Goal: Obtain resource: Obtain resource

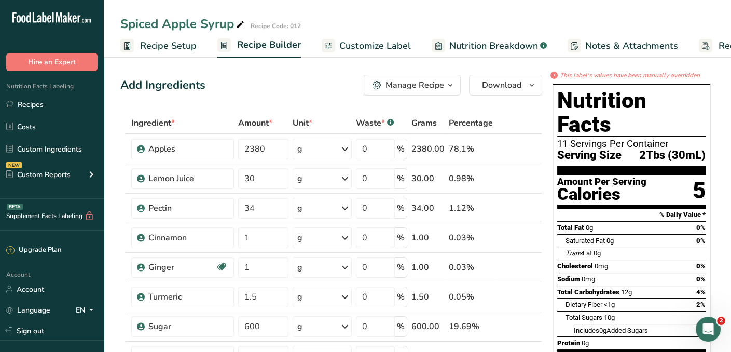
click at [388, 46] on span "Customize Label" at bounding box center [375, 46] width 72 height 14
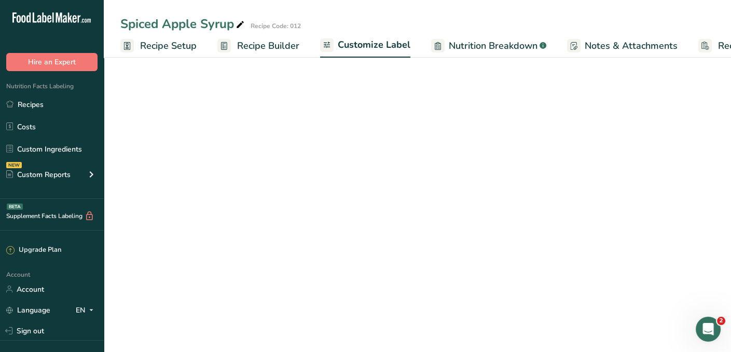
scroll to position [0, 67]
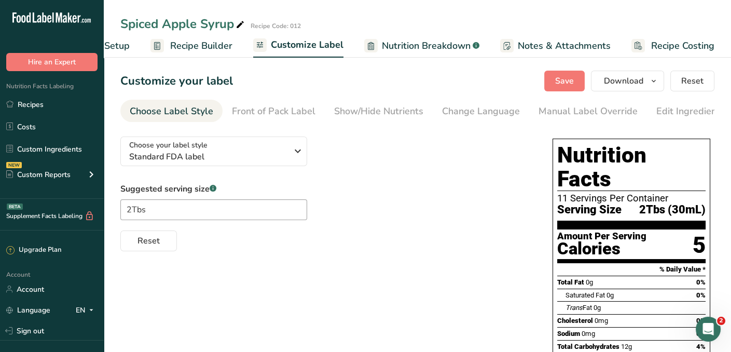
click at [388, 46] on span "Nutrition Breakdown" at bounding box center [426, 46] width 89 height 14
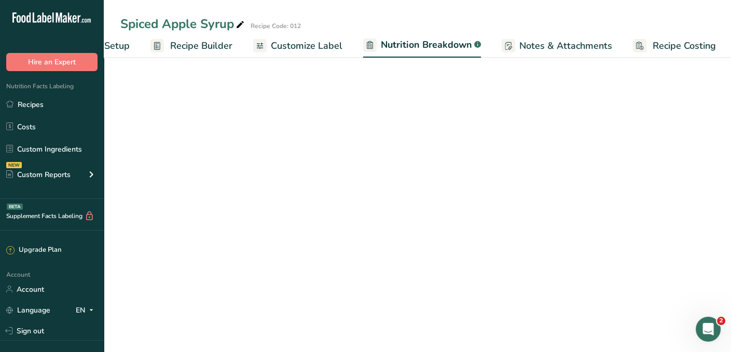
scroll to position [0, 68]
select select "Calories"
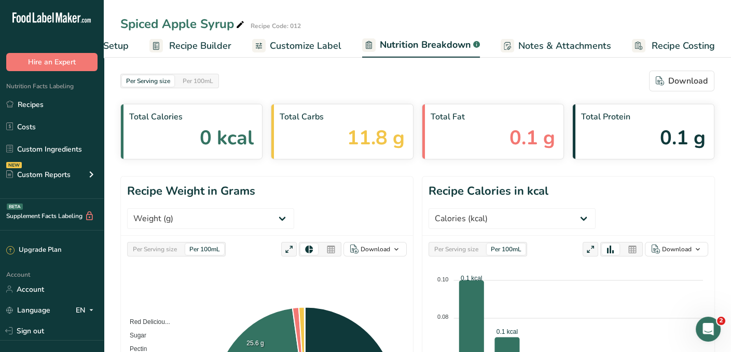
click at [311, 48] on span "Customize Label" at bounding box center [306, 46] width 72 height 14
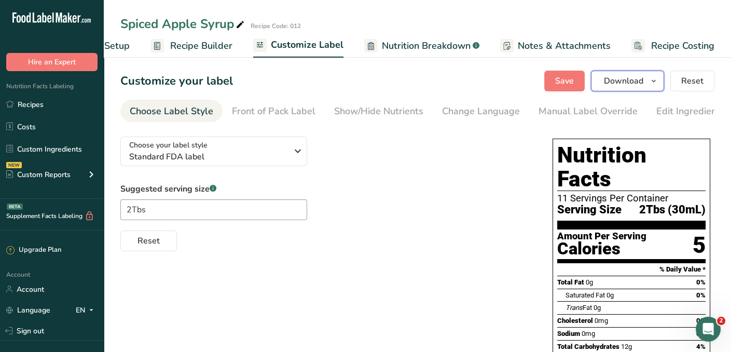
click at [627, 83] on span "Download" at bounding box center [623, 81] width 39 height 12
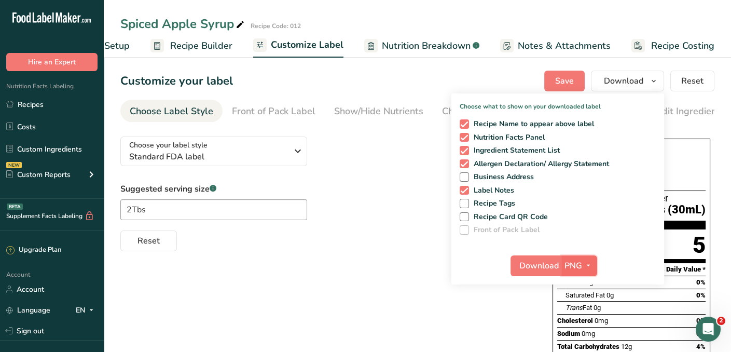
click at [588, 263] on icon "button" at bounding box center [588, 265] width 8 height 13
click at [584, 335] on link "PDF" at bounding box center [580, 337] width 33 height 17
click at [584, 351] on span "Dietary Fiber" at bounding box center [583, 359] width 37 height 8
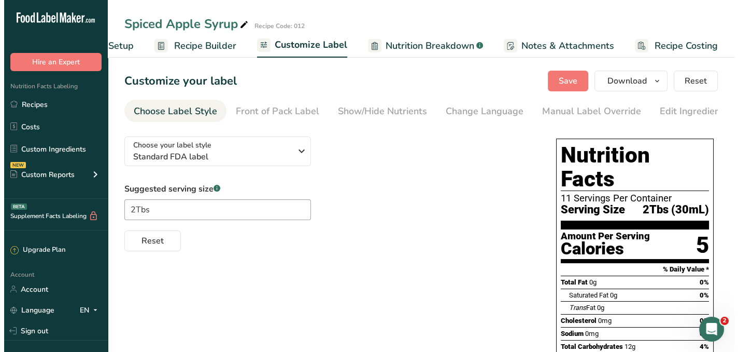
scroll to position [1, 0]
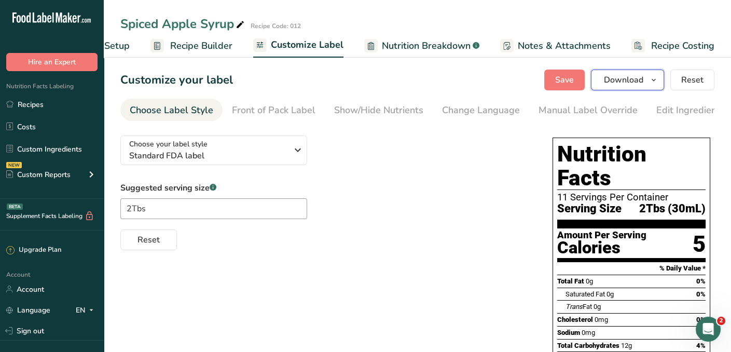
click at [653, 79] on icon "button" at bounding box center [653, 80] width 8 height 13
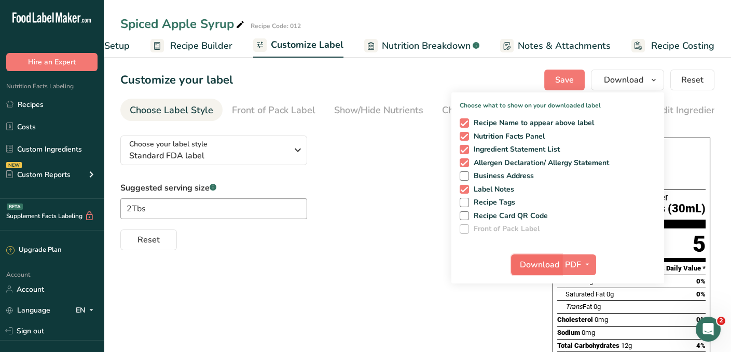
click at [545, 263] on span "Download" at bounding box center [539, 264] width 39 height 12
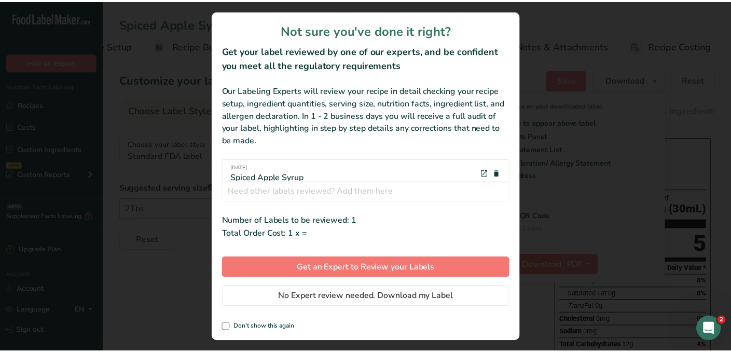
scroll to position [0, 59]
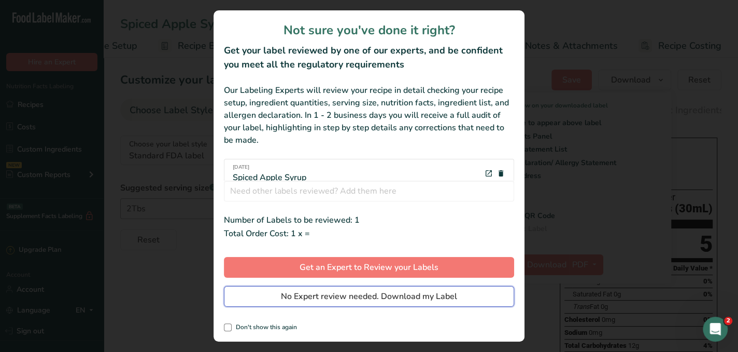
click at [420, 295] on span "No Expert review needed. Download my Label" at bounding box center [369, 296] width 176 height 12
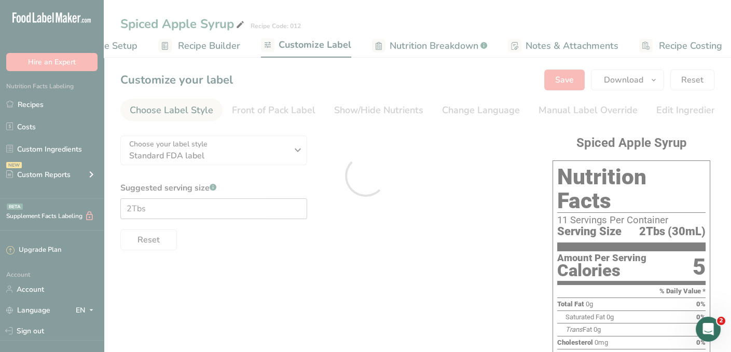
scroll to position [0, 0]
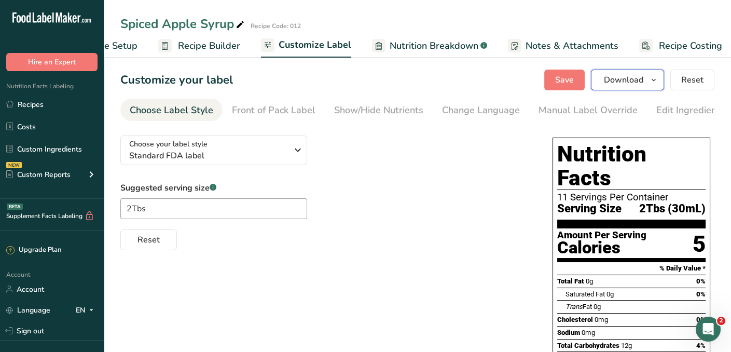
click at [655, 78] on icon "button" at bounding box center [653, 80] width 8 height 13
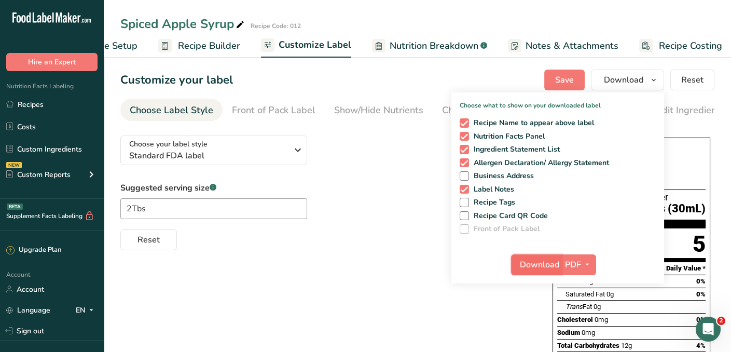
click at [552, 263] on span "Download" at bounding box center [539, 264] width 39 height 12
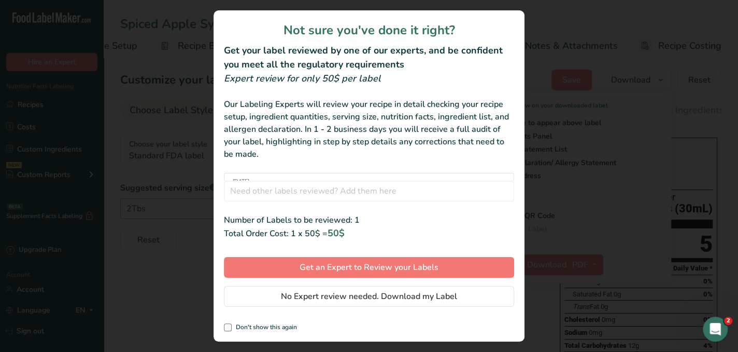
click at [629, 56] on div "review labels modal" at bounding box center [369, 176] width 738 height 352
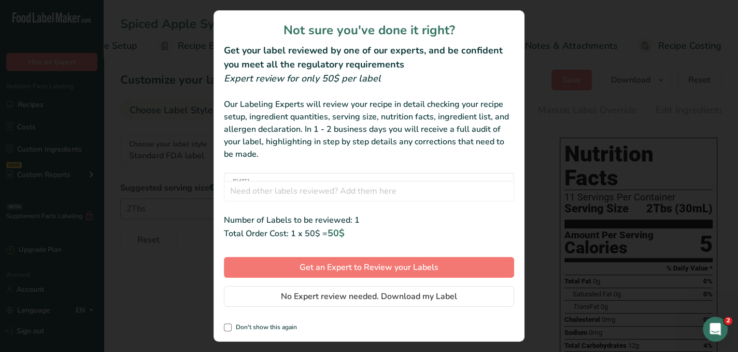
click at [517, 12] on div "Not sure you've done it right? Get your label reviewed by one of our experts, a…" at bounding box center [369, 175] width 311 height 331
click at [58, 27] on div "review labels modal" at bounding box center [369, 176] width 738 height 352
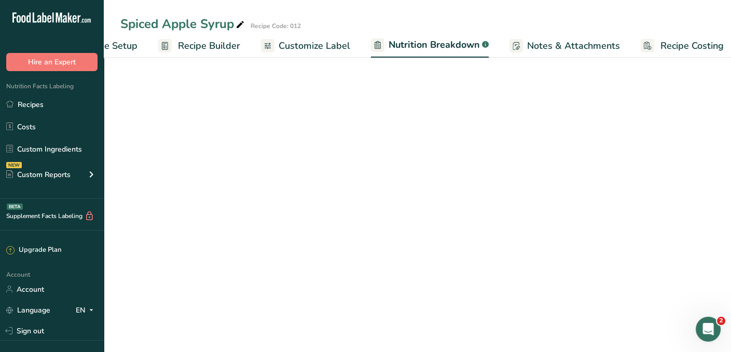
select select "Calories"
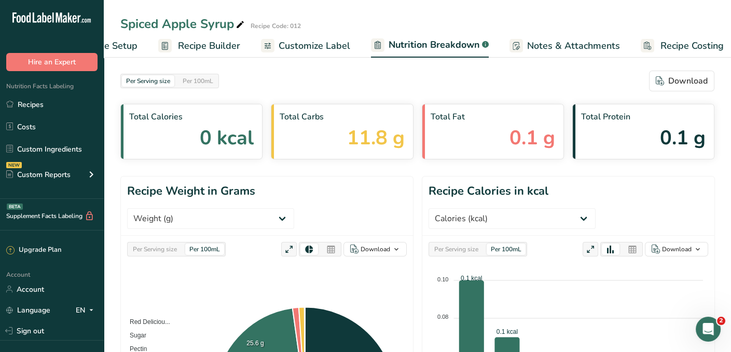
click at [299, 45] on span "Customize Label" at bounding box center [314, 46] width 72 height 14
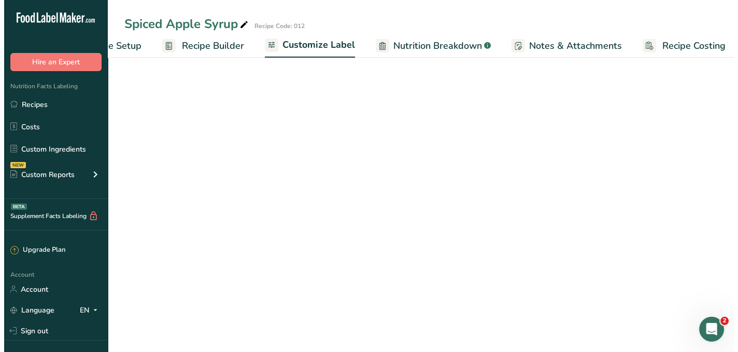
scroll to position [0, 67]
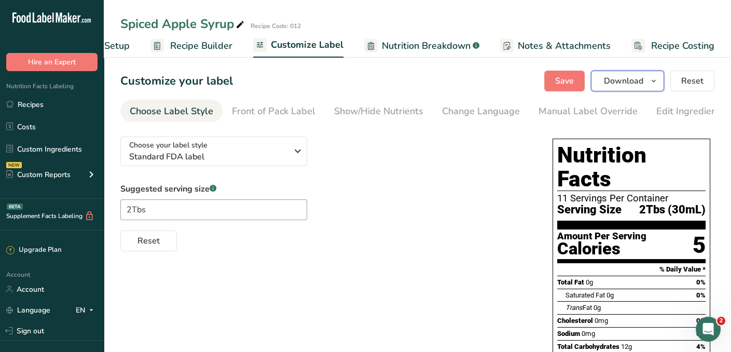
click at [654, 82] on icon "button" at bounding box center [653, 81] width 8 height 13
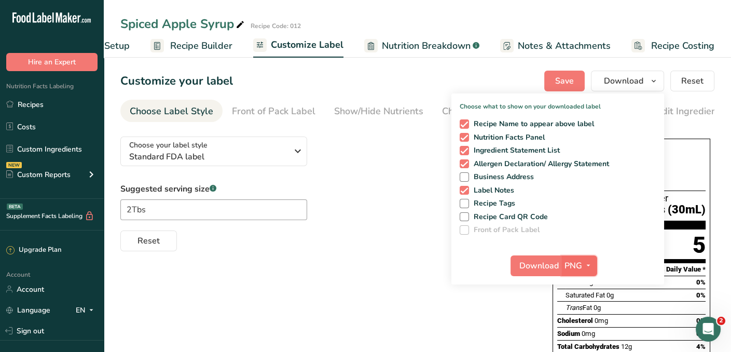
click at [562, 263] on button "PNG" at bounding box center [579, 265] width 36 height 21
click at [544, 269] on span "Download" at bounding box center [538, 265] width 39 height 12
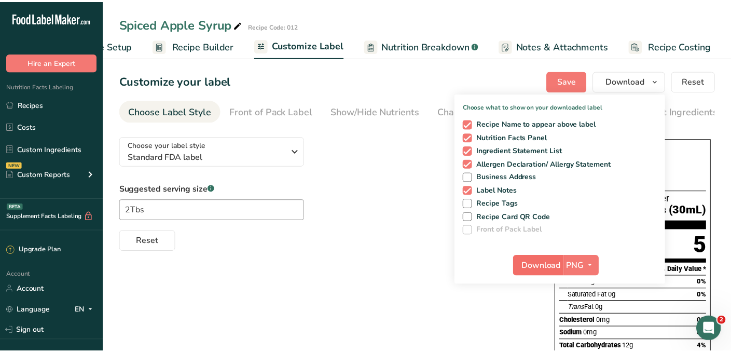
scroll to position [0, 59]
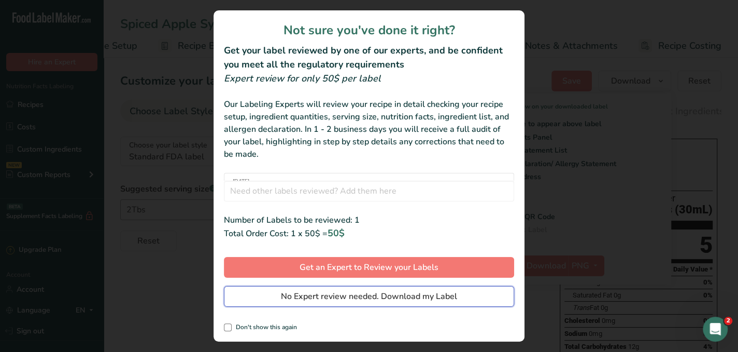
click at [444, 301] on span "No Expert review needed. Download my Label" at bounding box center [369, 296] width 176 height 12
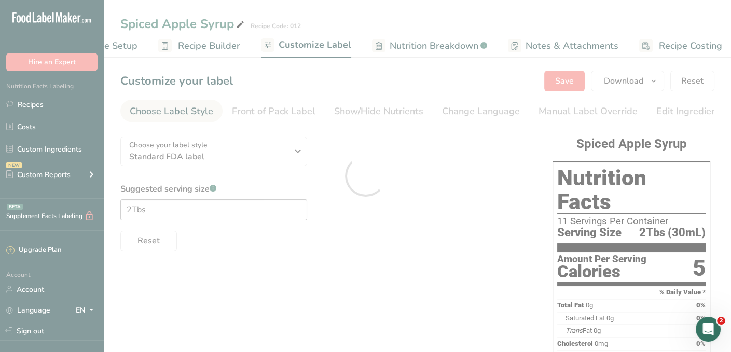
scroll to position [0, 0]
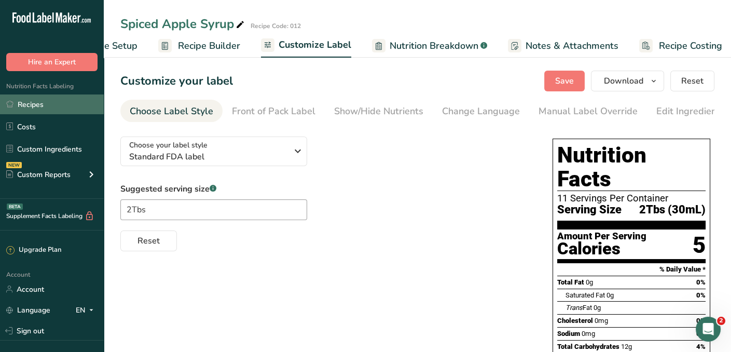
click at [54, 105] on link "Recipes" at bounding box center [52, 104] width 104 height 20
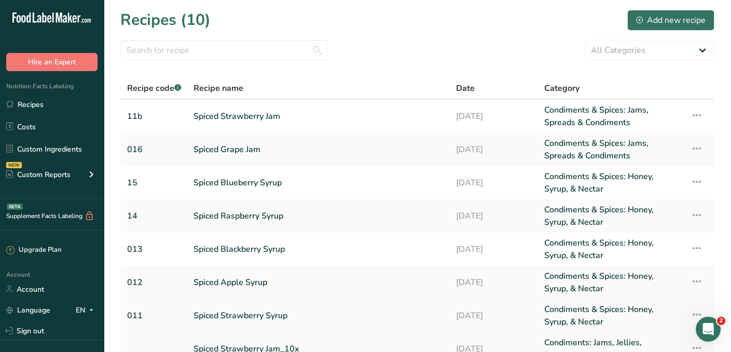
click at [240, 314] on link "Spiced Strawberry Syrup" at bounding box center [318, 315] width 250 height 25
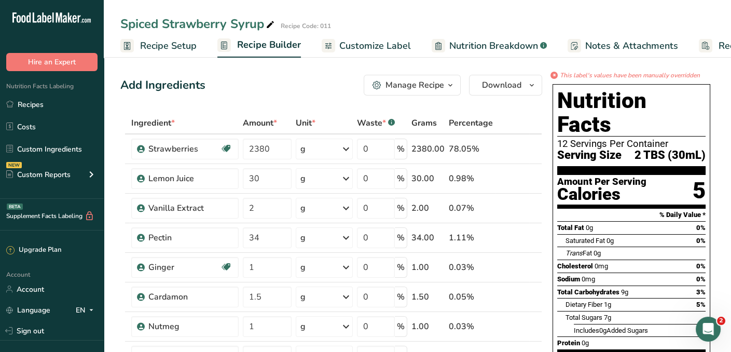
click at [356, 42] on span "Customize Label" at bounding box center [375, 46] width 72 height 14
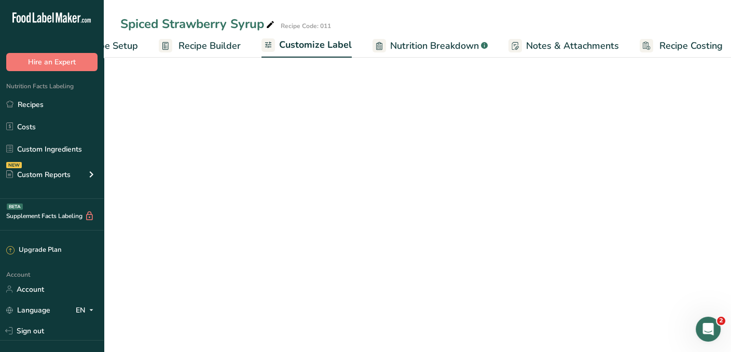
scroll to position [0, 67]
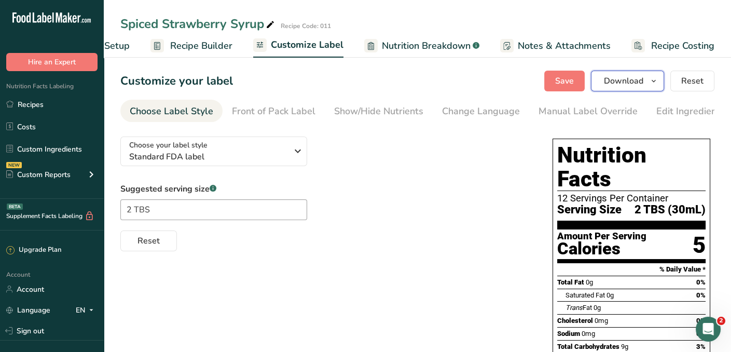
click at [631, 82] on span "Download" at bounding box center [623, 81] width 39 height 12
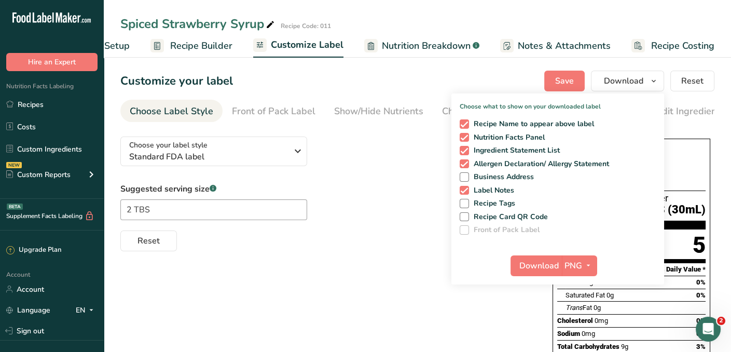
drag, startPoint x: 534, startPoint y: 269, endPoint x: 470, endPoint y: 278, distance: 63.9
click at [470, 278] on div "Download PNG PNG BMP SVG PDF TXT" at bounding box center [557, 267] width 213 height 33
click at [465, 202] on span at bounding box center [463, 203] width 9 height 9
click at [465, 202] on input "Recipe Tags" at bounding box center [462, 203] width 7 height 7
checkbox input "true"
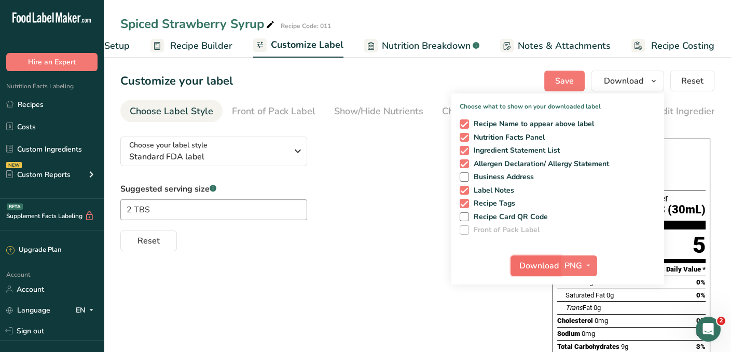
click at [536, 269] on span "Download" at bounding box center [538, 265] width 39 height 12
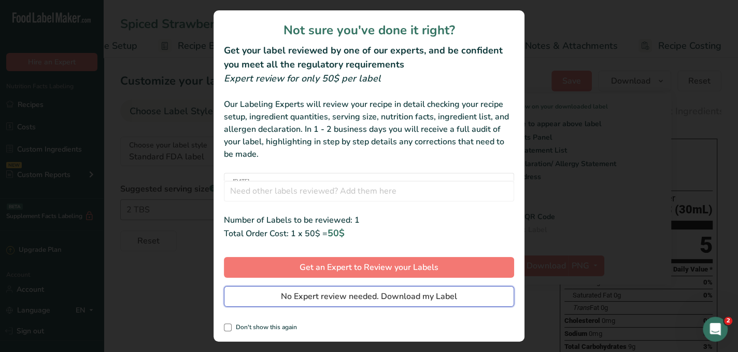
drag, startPoint x: 578, startPoint y: 64, endPoint x: 336, endPoint y: 297, distance: 335.5
click at [336, 297] on span "No Expert review needed. Download my Label" at bounding box center [369, 296] width 176 height 12
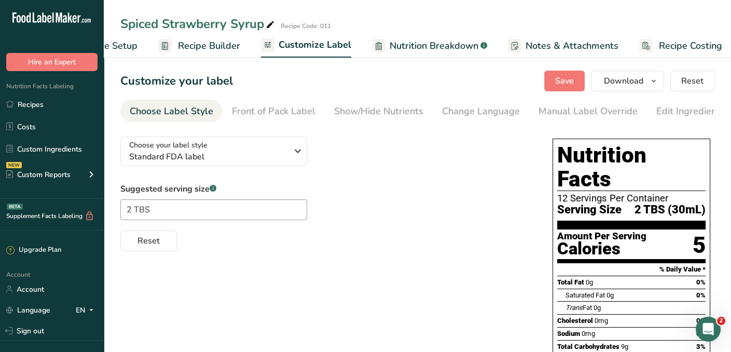
click at [600, 27] on div "Spiced Strawberry Syrup Recipe Code: 011" at bounding box center [417, 24] width 627 height 19
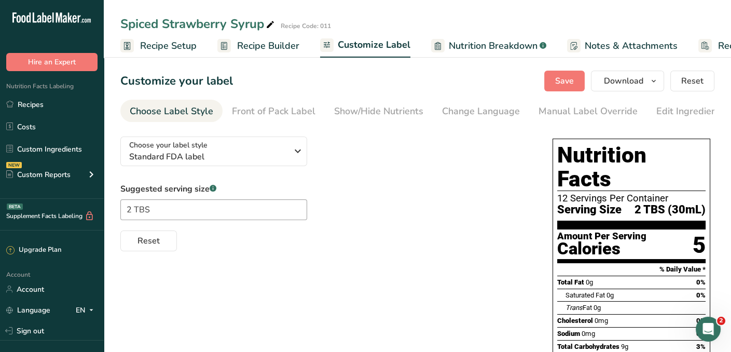
scroll to position [0, 59]
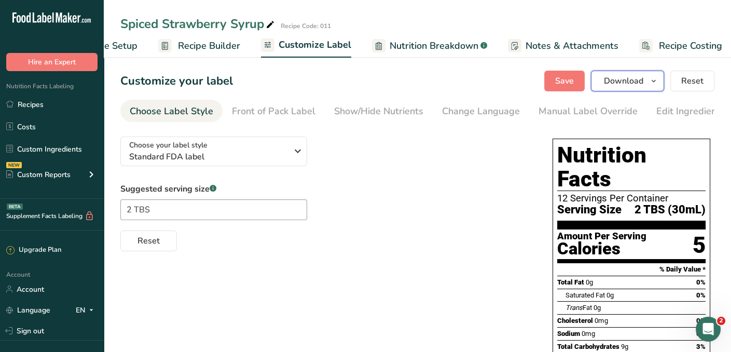
click at [631, 82] on span "Download" at bounding box center [623, 81] width 39 height 12
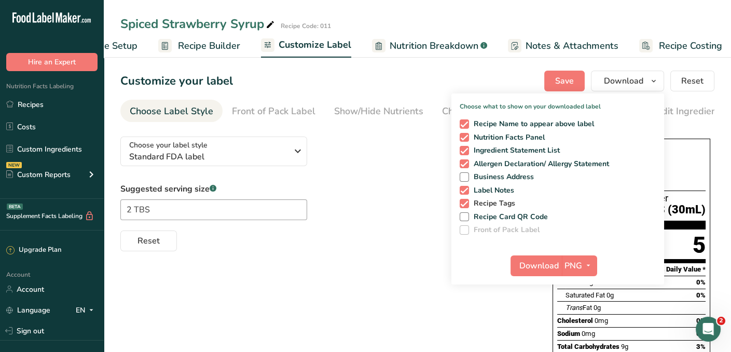
click at [464, 206] on span at bounding box center [463, 203] width 9 height 9
click at [464, 206] on input "Recipe Tags" at bounding box center [462, 203] width 7 height 7
checkbox input "false"
click at [535, 264] on span "Download" at bounding box center [538, 265] width 39 height 12
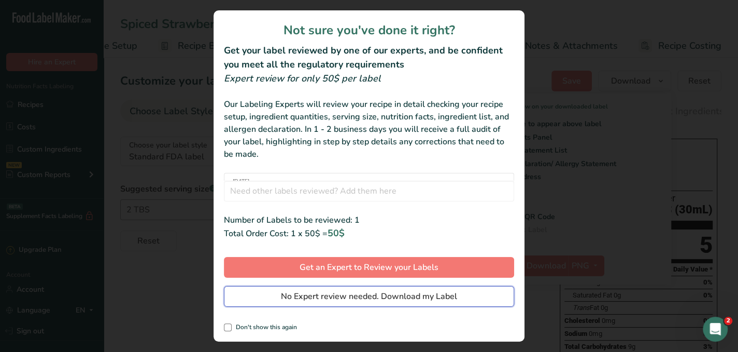
click at [438, 300] on span "No Expert review needed. Download my Label" at bounding box center [369, 296] width 176 height 12
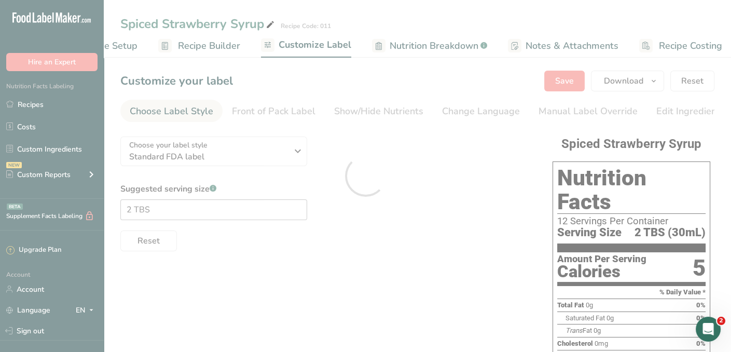
scroll to position [0, 0]
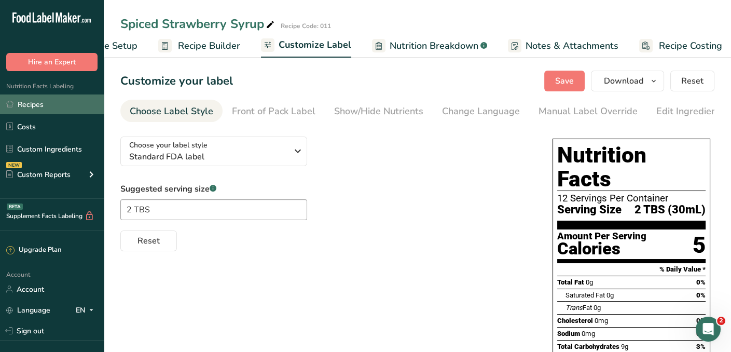
click at [32, 109] on link "Recipes" at bounding box center [52, 104] width 104 height 20
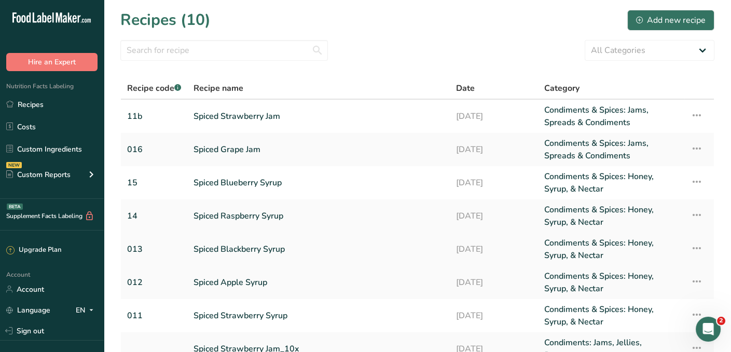
click at [237, 249] on link "Spiced Blackberry Syrup" at bounding box center [318, 248] width 250 height 25
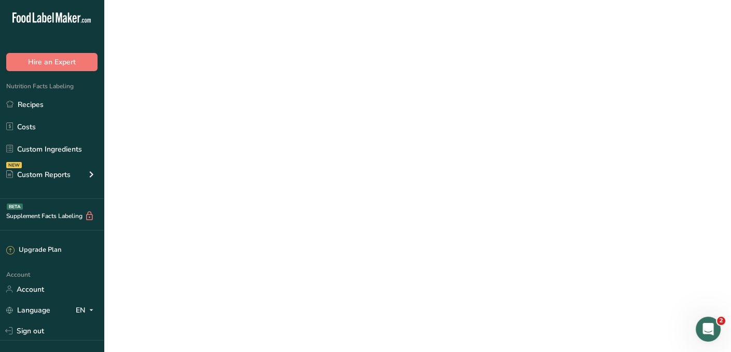
click at [237, 249] on link "Spiced Blackberry Syrup" at bounding box center [318, 248] width 250 height 25
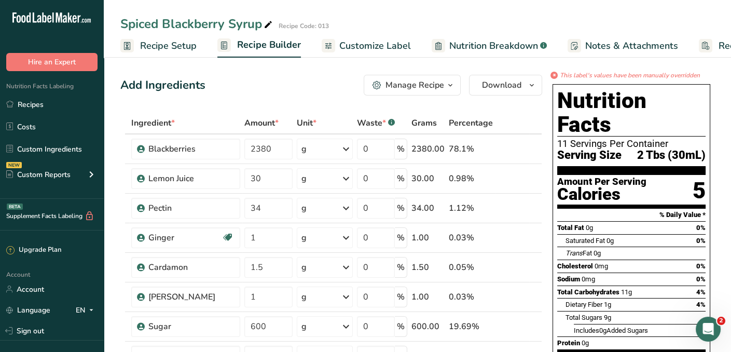
click at [366, 48] on span "Customize Label" at bounding box center [375, 46] width 72 height 14
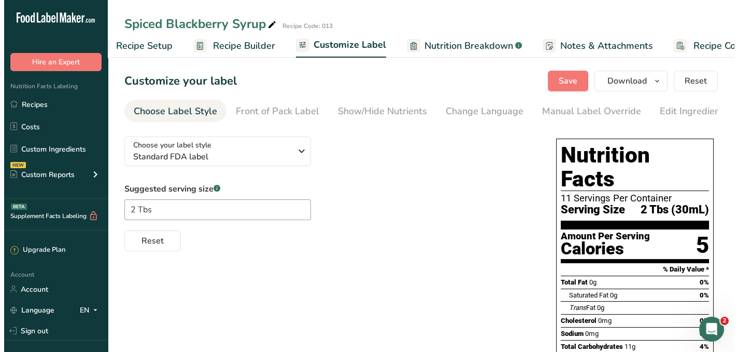
scroll to position [0, 67]
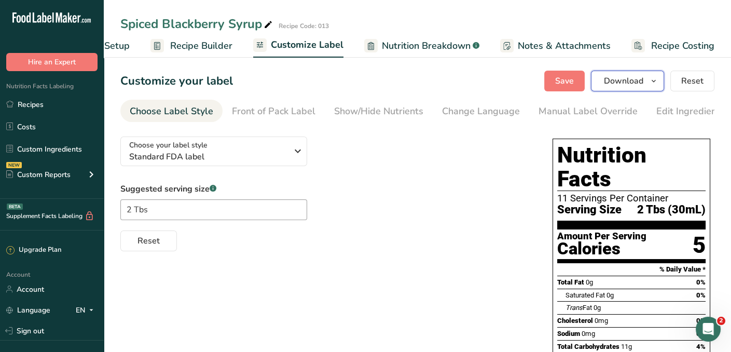
click at [653, 81] on icon "button" at bounding box center [653, 81] width 8 height 13
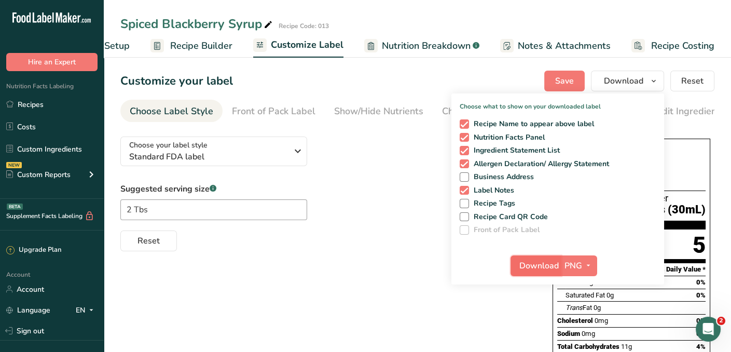
click at [552, 265] on span "Download" at bounding box center [538, 265] width 39 height 12
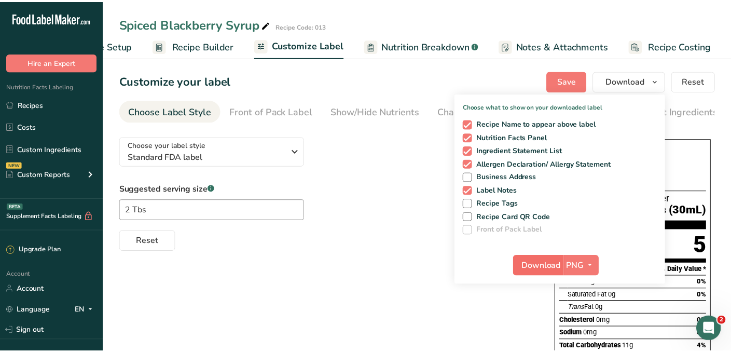
scroll to position [0, 59]
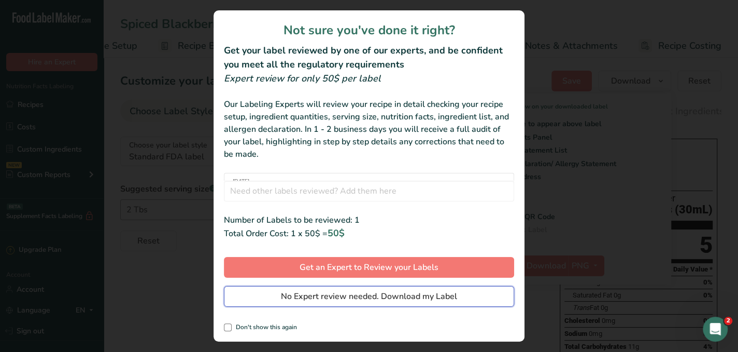
click at [439, 300] on span "No Expert review needed. Download my Label" at bounding box center [369, 296] width 176 height 12
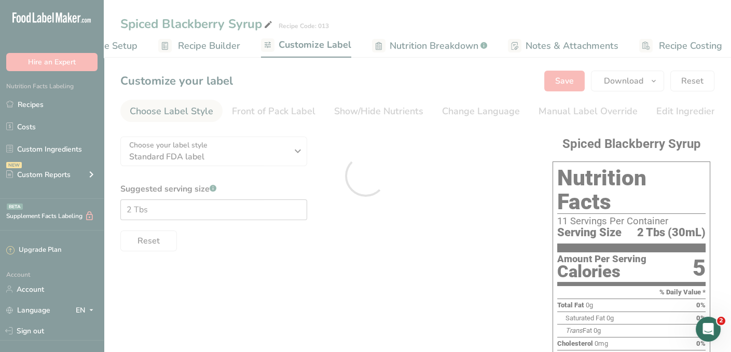
scroll to position [0, 0]
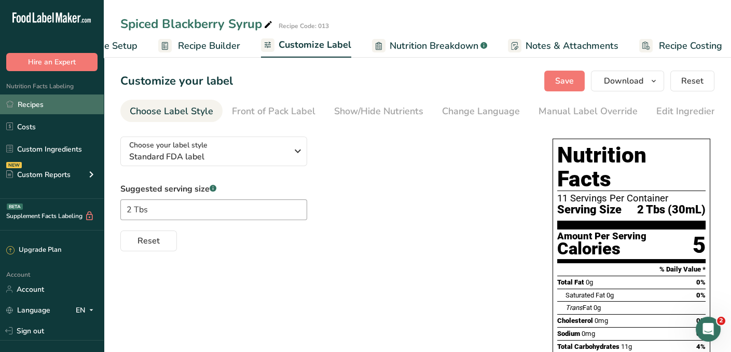
click at [32, 106] on link "Recipes" at bounding box center [52, 104] width 104 height 20
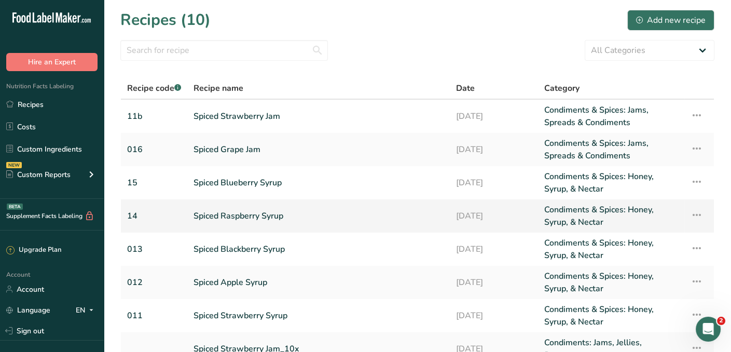
click at [228, 211] on link "Spiced Raspberry Syrup" at bounding box center [318, 215] width 250 height 25
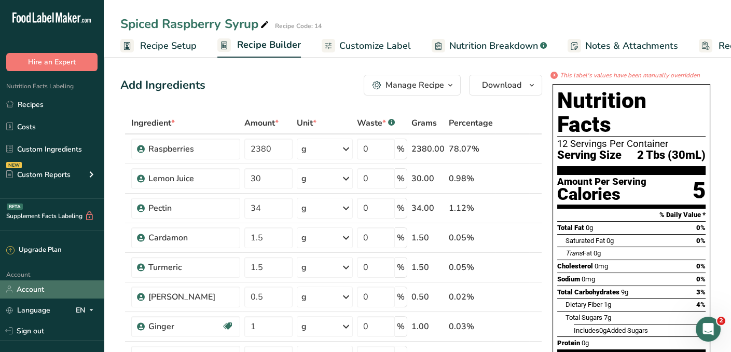
click at [9, 283] on link "Account" at bounding box center [52, 289] width 104 height 18
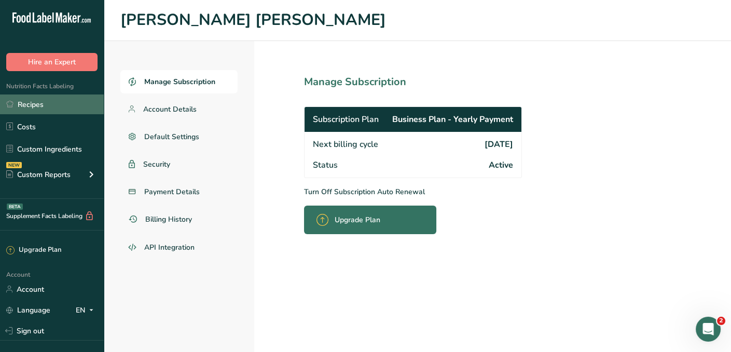
click at [33, 106] on link "Recipes" at bounding box center [52, 104] width 104 height 20
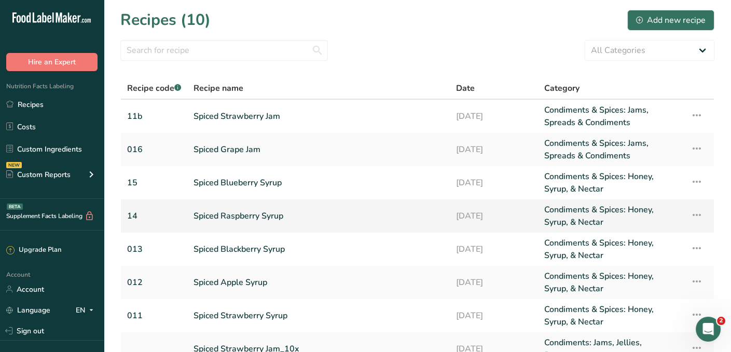
click at [212, 213] on link "Spiced Raspberry Syrup" at bounding box center [318, 215] width 250 height 25
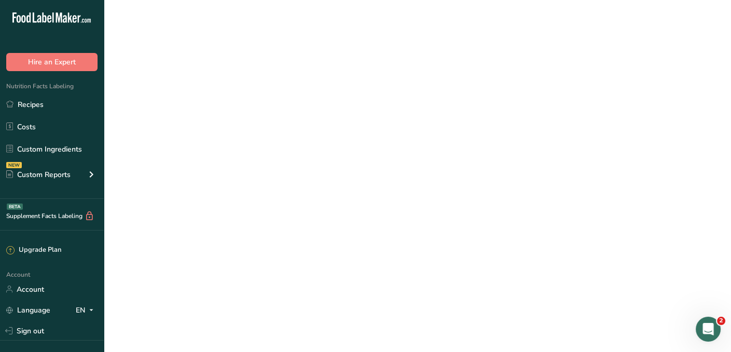
click at [212, 213] on link "Spiced Raspberry Syrup" at bounding box center [318, 215] width 250 height 25
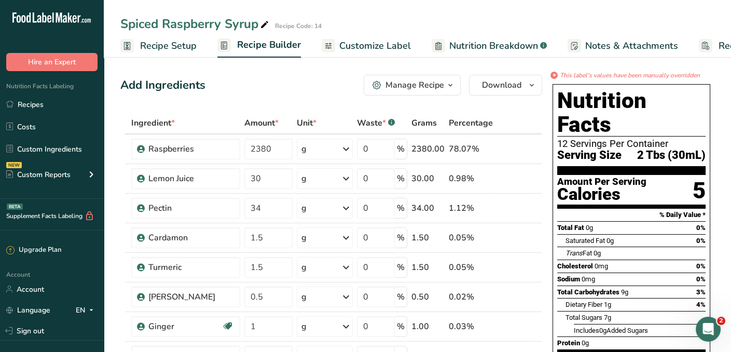
click at [377, 47] on span "Customize Label" at bounding box center [375, 46] width 72 height 14
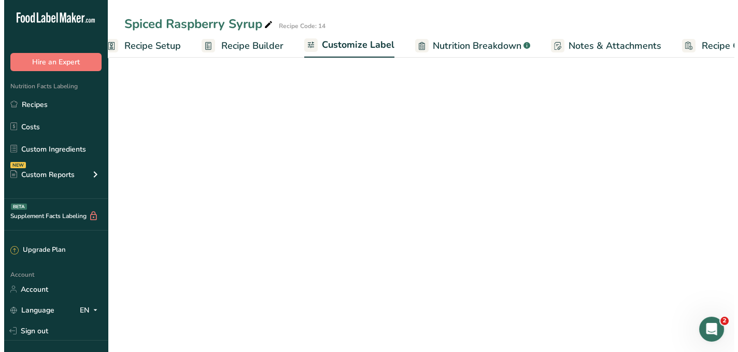
scroll to position [0, 67]
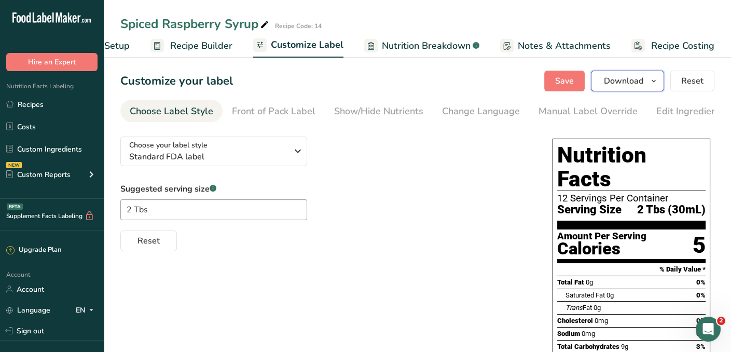
click at [652, 83] on icon "button" at bounding box center [653, 81] width 8 height 13
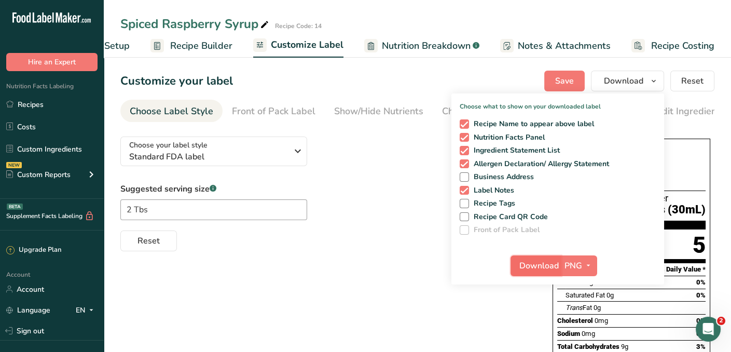
click at [557, 267] on span "Download" at bounding box center [538, 265] width 39 height 12
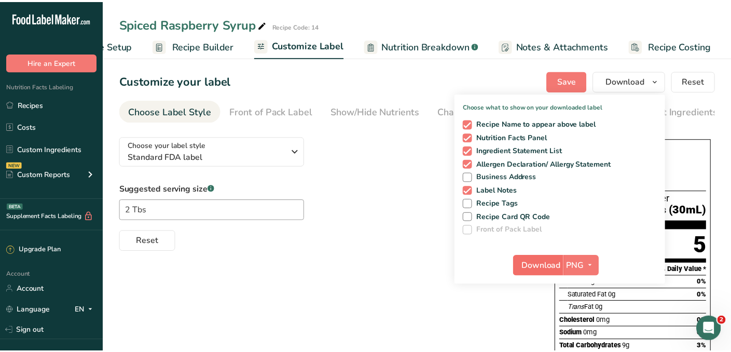
scroll to position [0, 59]
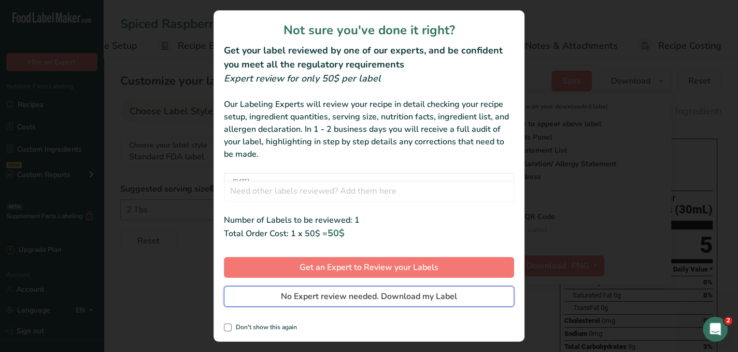
click at [419, 296] on span "No Expert review needed. Download my Label" at bounding box center [369, 296] width 176 height 12
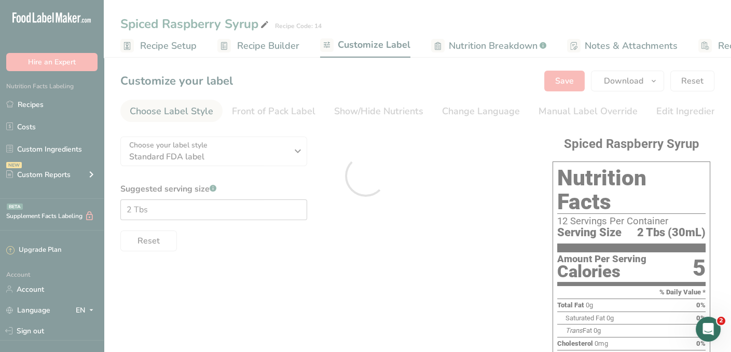
scroll to position [0, 59]
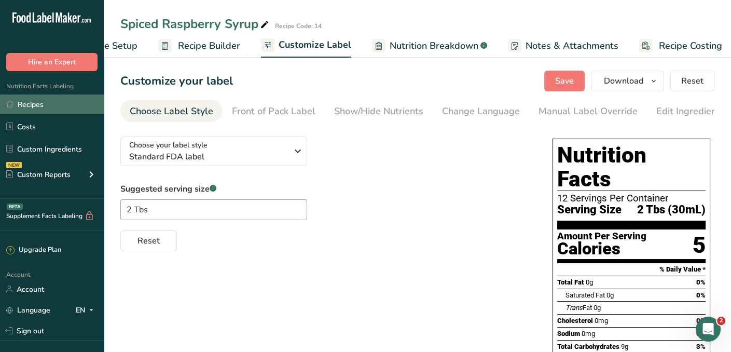
click at [24, 101] on link "Recipes" at bounding box center [52, 104] width 104 height 20
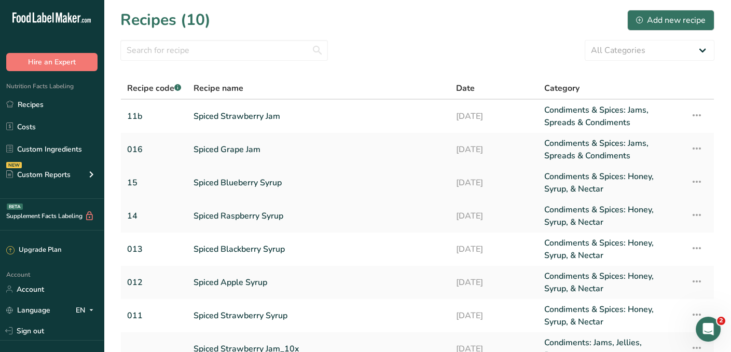
click at [223, 183] on link "Spiced Blueberry Syrup" at bounding box center [318, 182] width 250 height 25
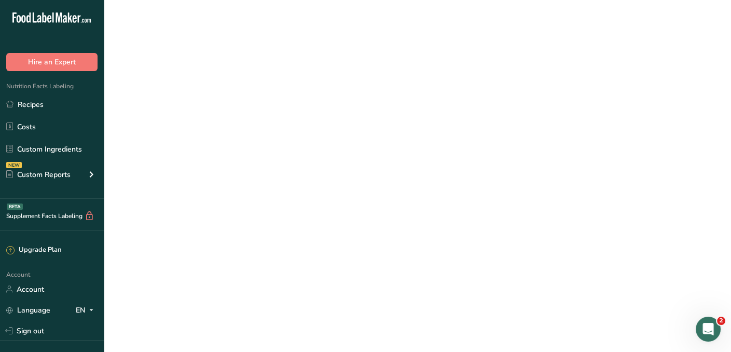
click at [223, 183] on link "Spiced Blueberry Syrup" at bounding box center [318, 182] width 250 height 25
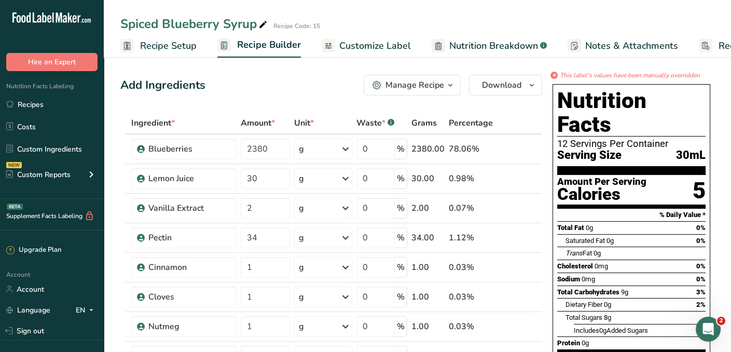
click at [369, 48] on span "Customize Label" at bounding box center [375, 46] width 72 height 14
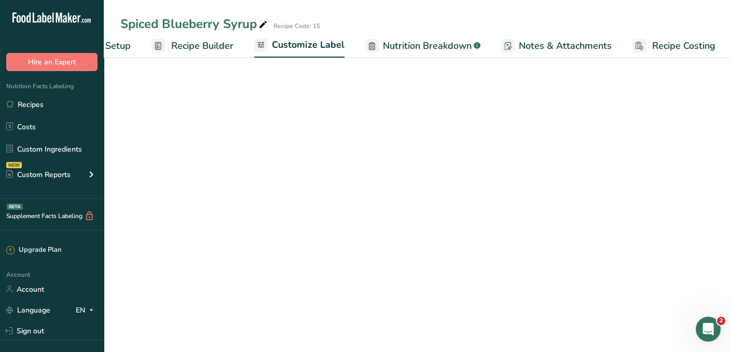
scroll to position [0, 67]
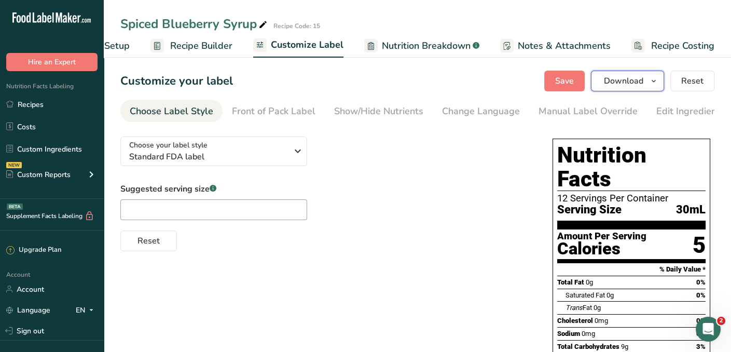
click at [654, 79] on icon "button" at bounding box center [653, 81] width 8 height 13
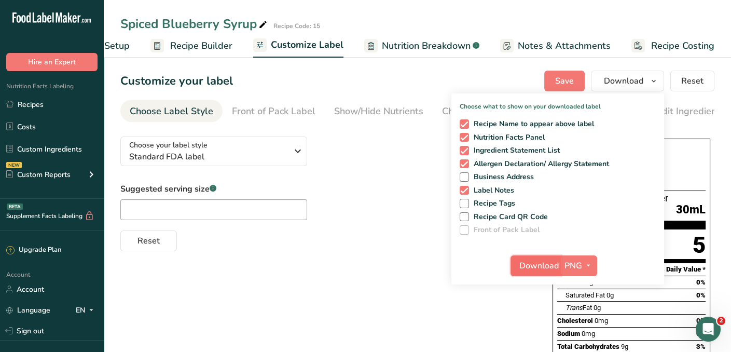
click at [542, 265] on span "Download" at bounding box center [538, 265] width 39 height 12
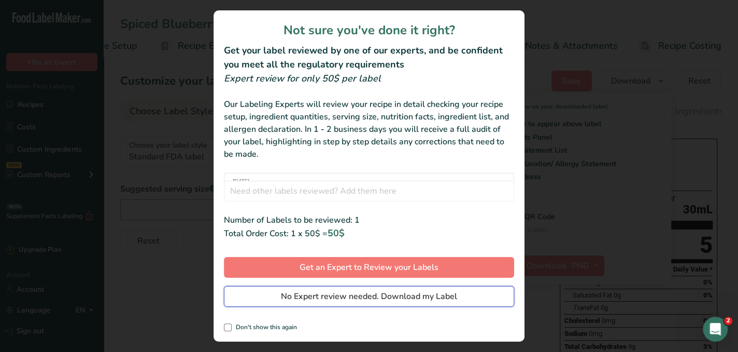
click at [473, 290] on button "No Expert review needed. Download my Label" at bounding box center [369, 296] width 290 height 21
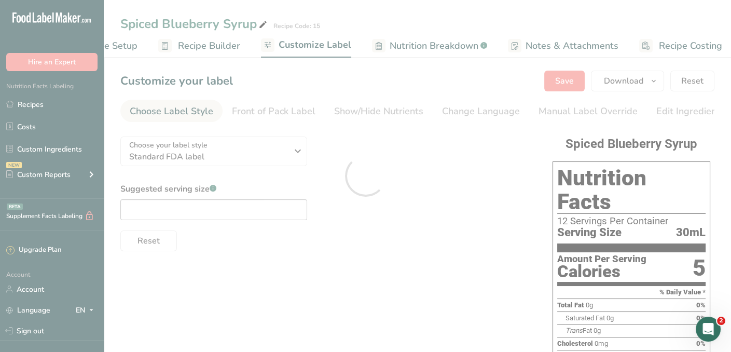
scroll to position [0, 0]
